Goal: Task Accomplishment & Management: Manage account settings

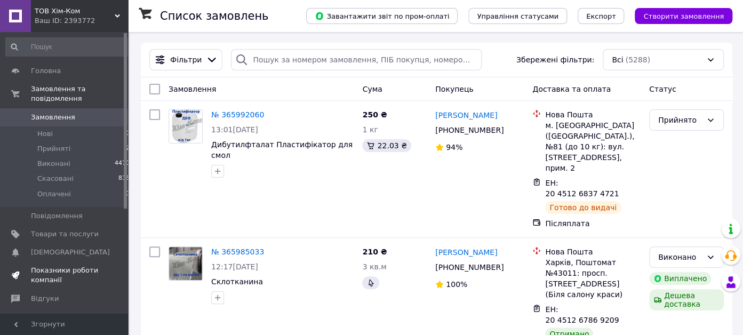
click at [56, 270] on span "Показники роботи компанії" at bounding box center [65, 275] width 68 height 19
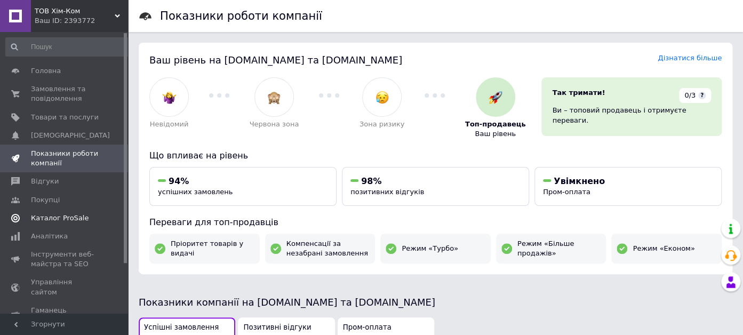
click at [65, 212] on link "Каталог ProSale" at bounding box center [68, 218] width 136 height 18
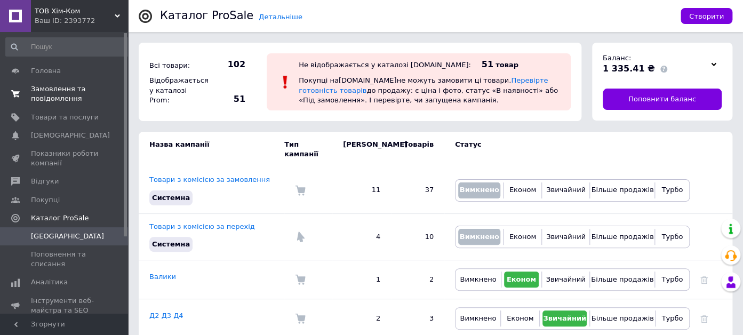
click at [74, 92] on span "Замовлення та повідомлення" at bounding box center [65, 93] width 68 height 19
